Goal: Navigation & Orientation: Find specific page/section

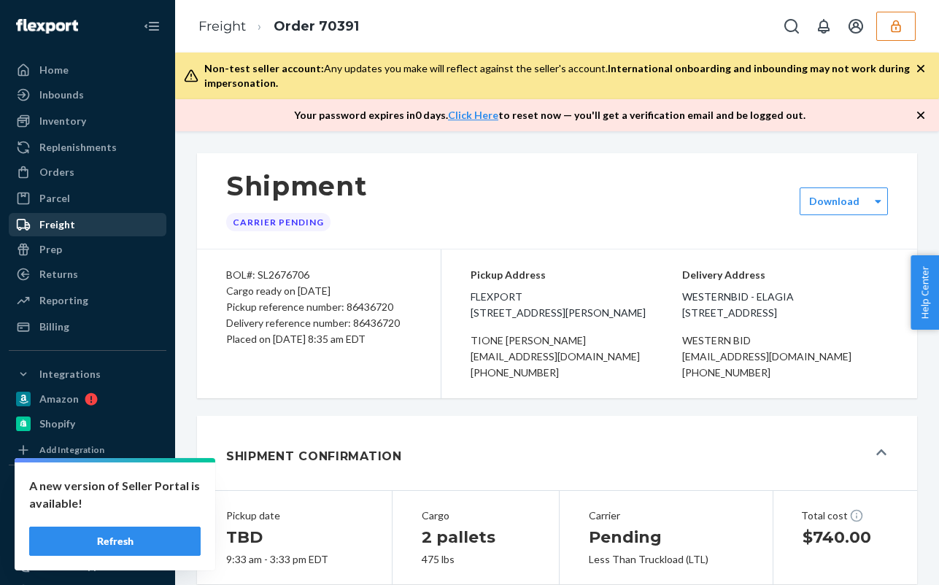
click at [84, 224] on div "Freight" at bounding box center [87, 225] width 155 height 20
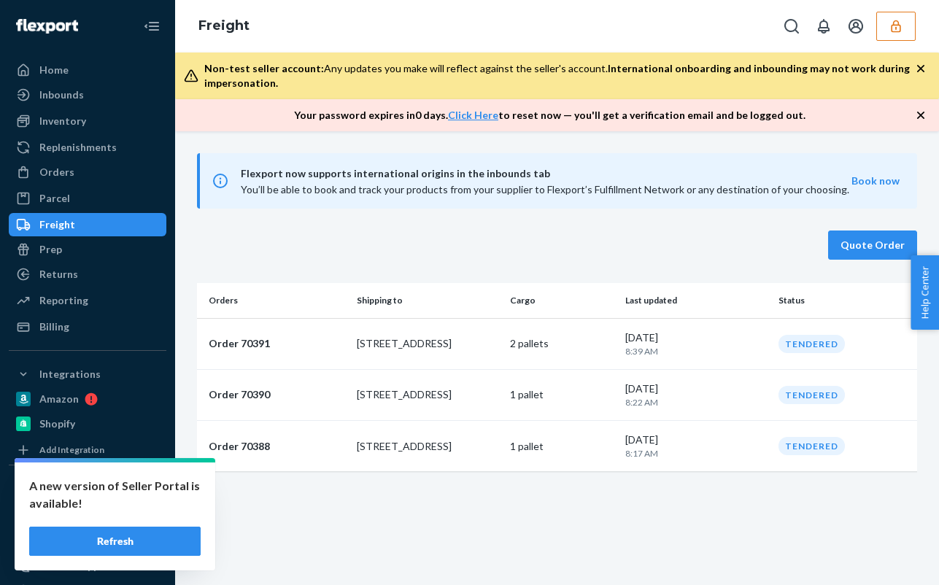
click at [899, 27] on icon "button" at bounding box center [896, 26] width 15 height 15
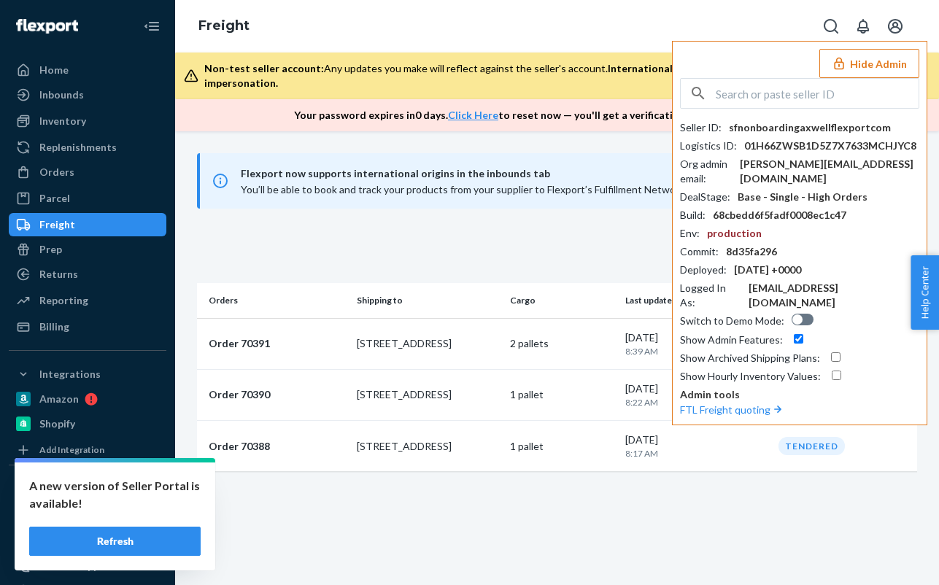
drag, startPoint x: 551, startPoint y: 37, endPoint x: 553, endPoint y: 25, distance: 12.6
click at [554, 37] on div "Freight Hide Admin Seller ID : sfnonboardingaxwellflexportcom Logistics ID : 01…" at bounding box center [557, 26] width 764 height 53
click at [904, 59] on button "Hide Admin" at bounding box center [869, 63] width 100 height 29
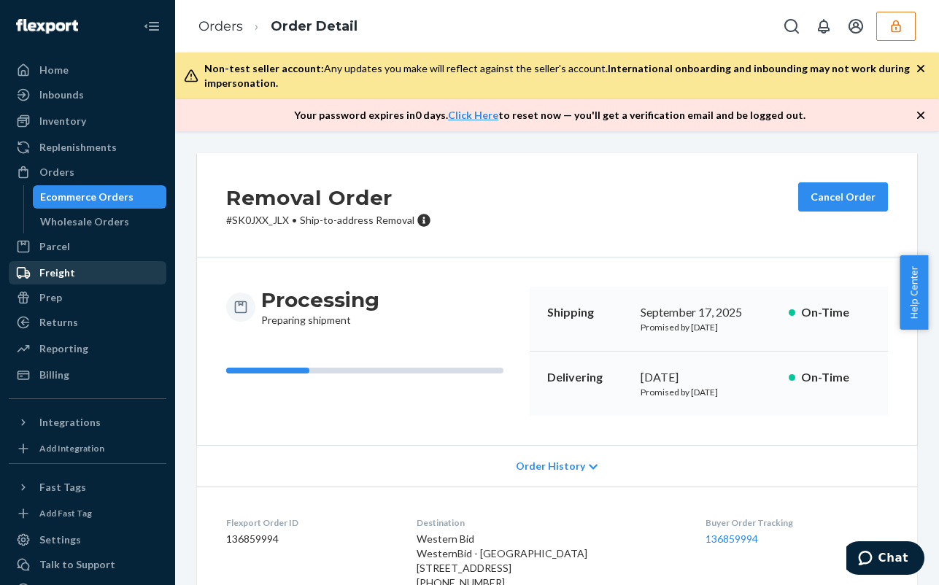
click at [58, 270] on div "Freight" at bounding box center [57, 273] width 36 height 15
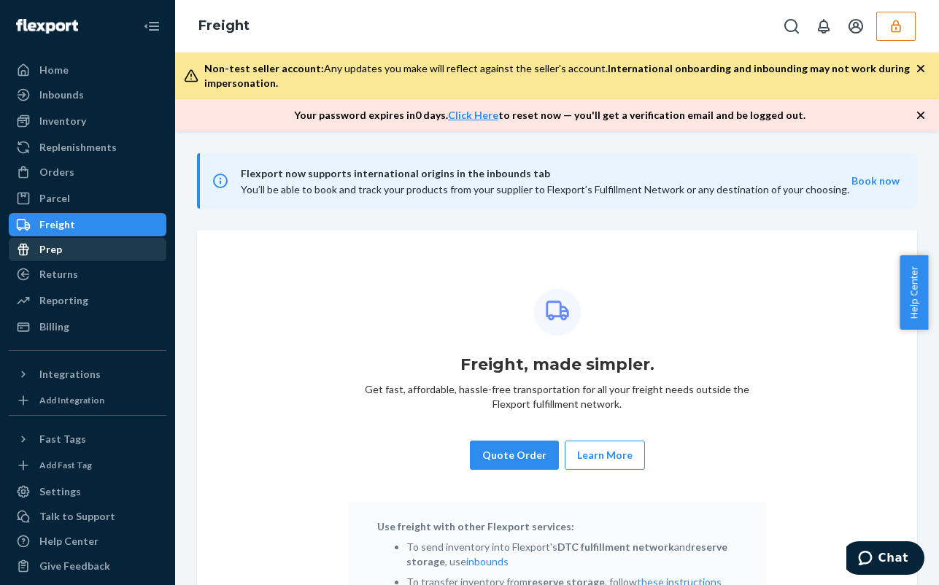
click at [64, 256] on div "Prep" at bounding box center [87, 249] width 155 height 20
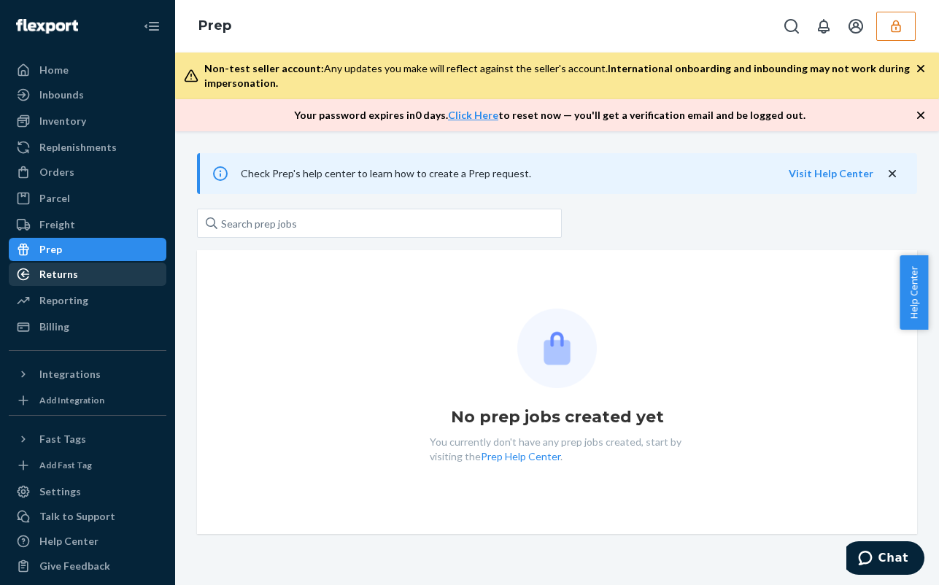
click at [68, 273] on div "Returns" at bounding box center [58, 274] width 39 height 15
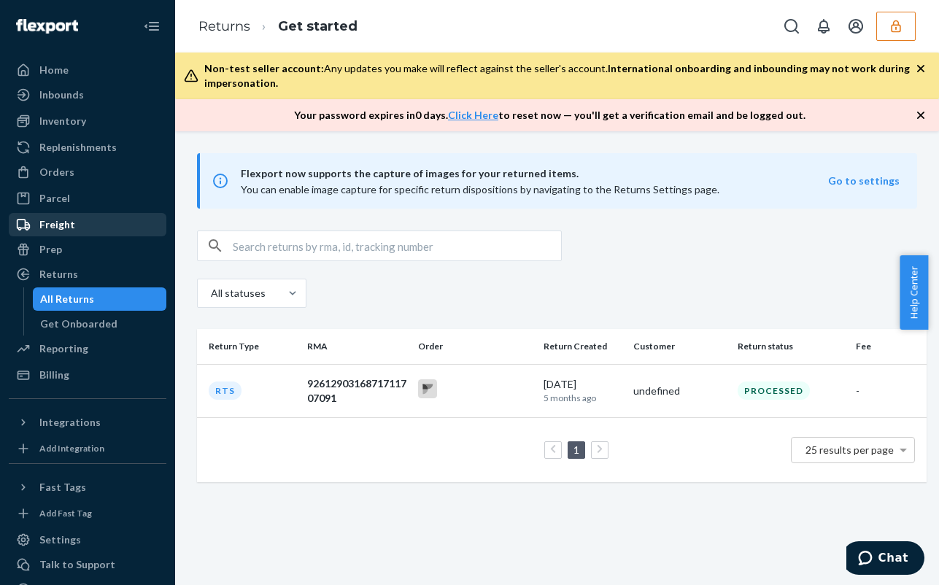
click at [64, 228] on div "Freight" at bounding box center [57, 224] width 36 height 15
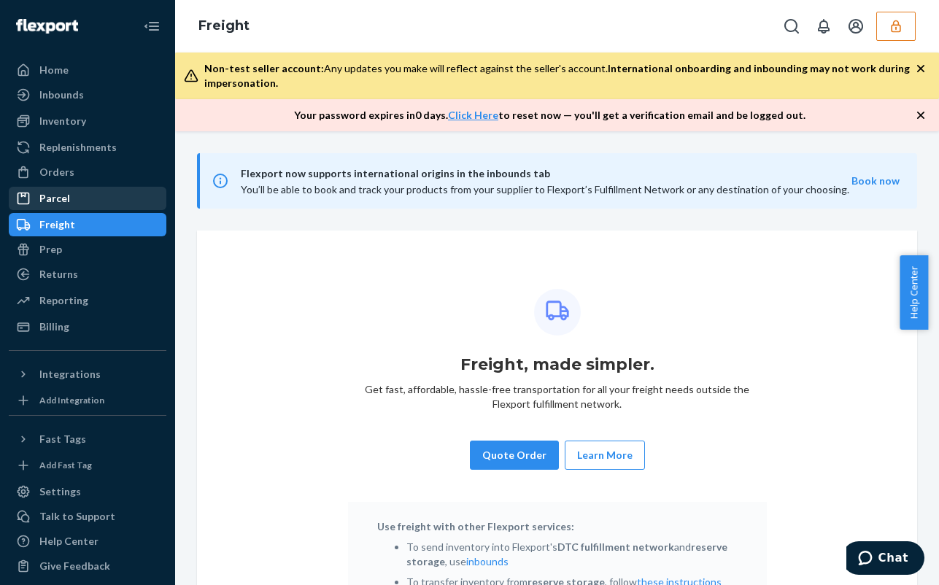
drag, startPoint x: 61, startPoint y: 274, endPoint x: 74, endPoint y: 201, distance: 74.0
click at [61, 274] on div "Returns" at bounding box center [58, 274] width 39 height 15
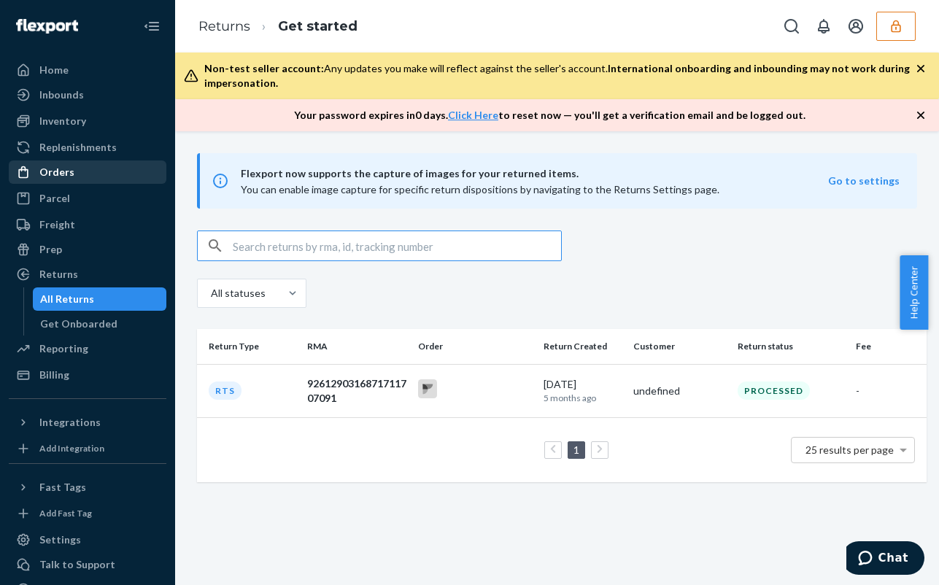
click at [74, 178] on div "Orders" at bounding box center [87, 172] width 155 height 20
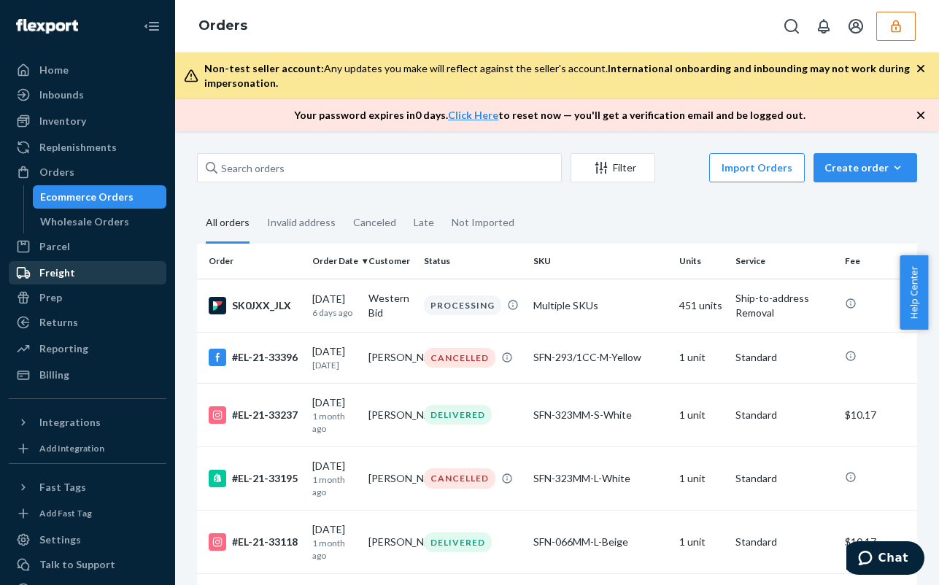
click at [62, 266] on div "Freight" at bounding box center [57, 273] width 36 height 15
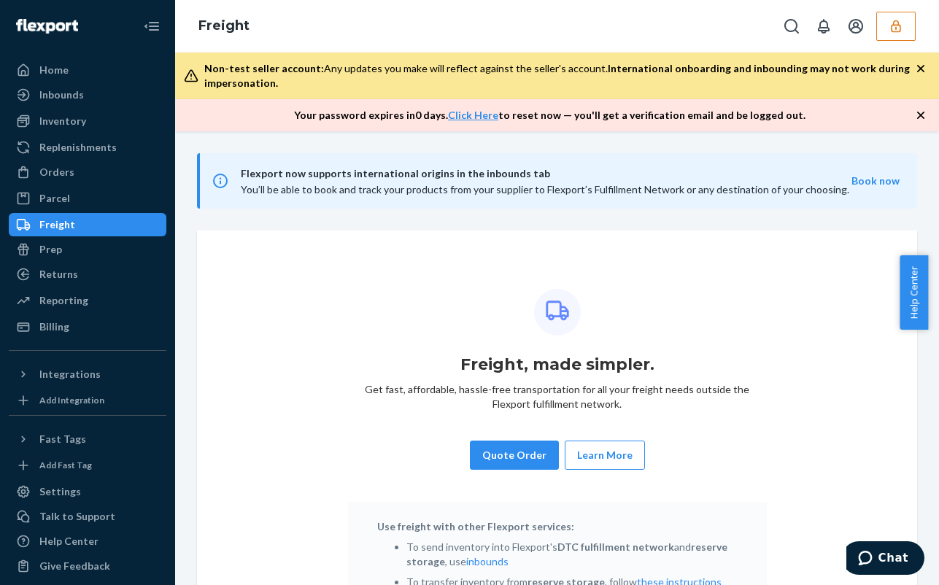
click at [75, 246] on div "Prep" at bounding box center [87, 249] width 155 height 20
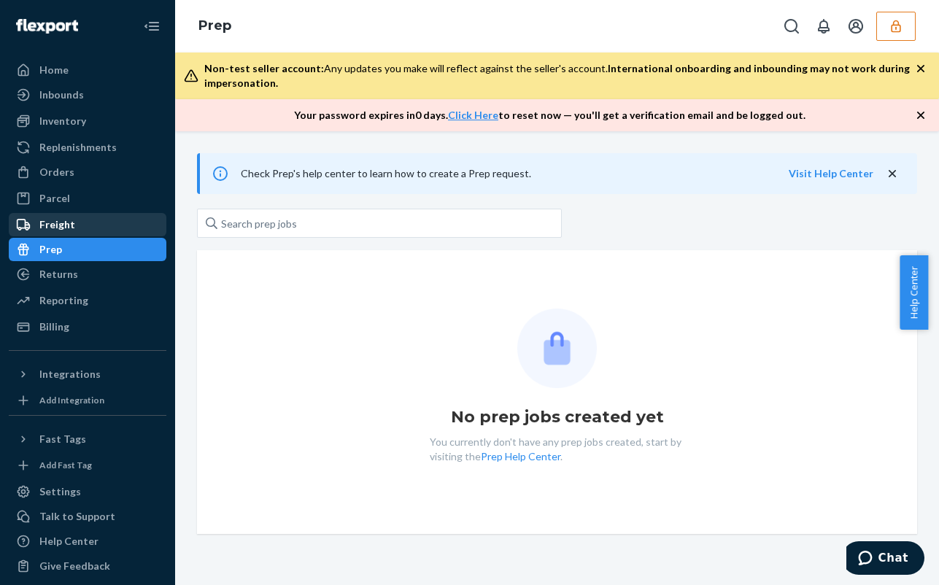
click at [75, 231] on div "Freight" at bounding box center [87, 225] width 155 height 20
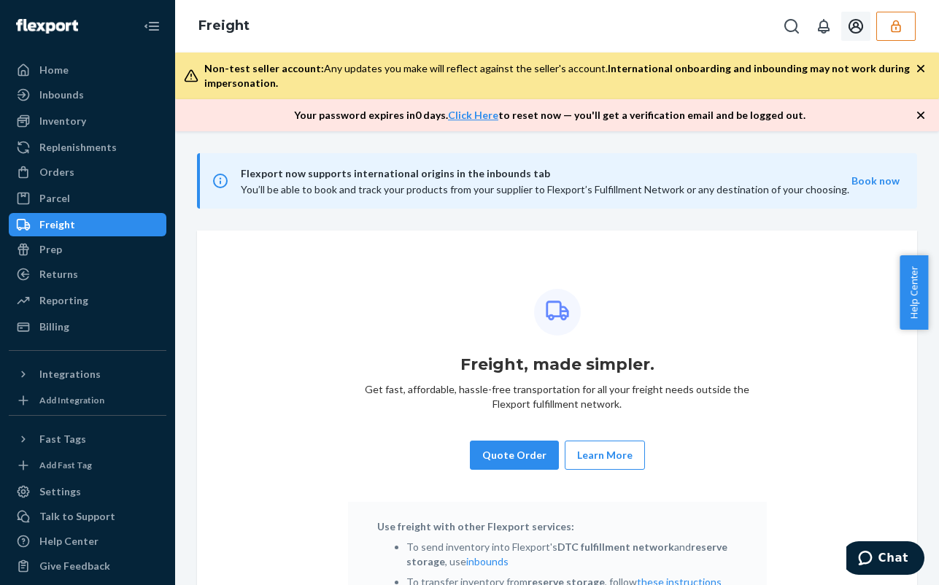
drag, startPoint x: 869, startPoint y: 20, endPoint x: 868, endPoint y: 29, distance: 8.9
click at [868, 19] on button "Open account menu" at bounding box center [855, 26] width 29 height 29
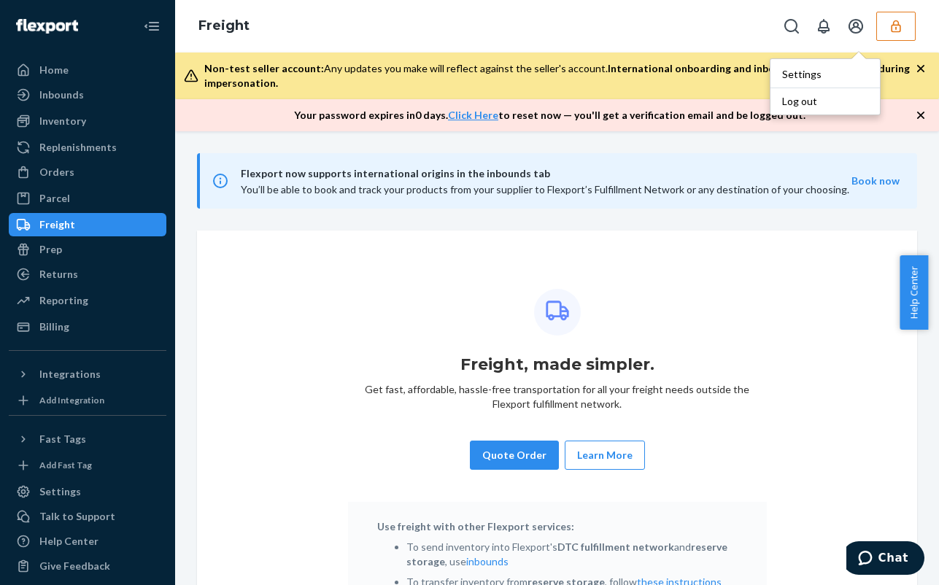
click at [809, 96] on div "Log out" at bounding box center [825, 101] width 109 height 27
